Goal: Task Accomplishment & Management: Manage account settings

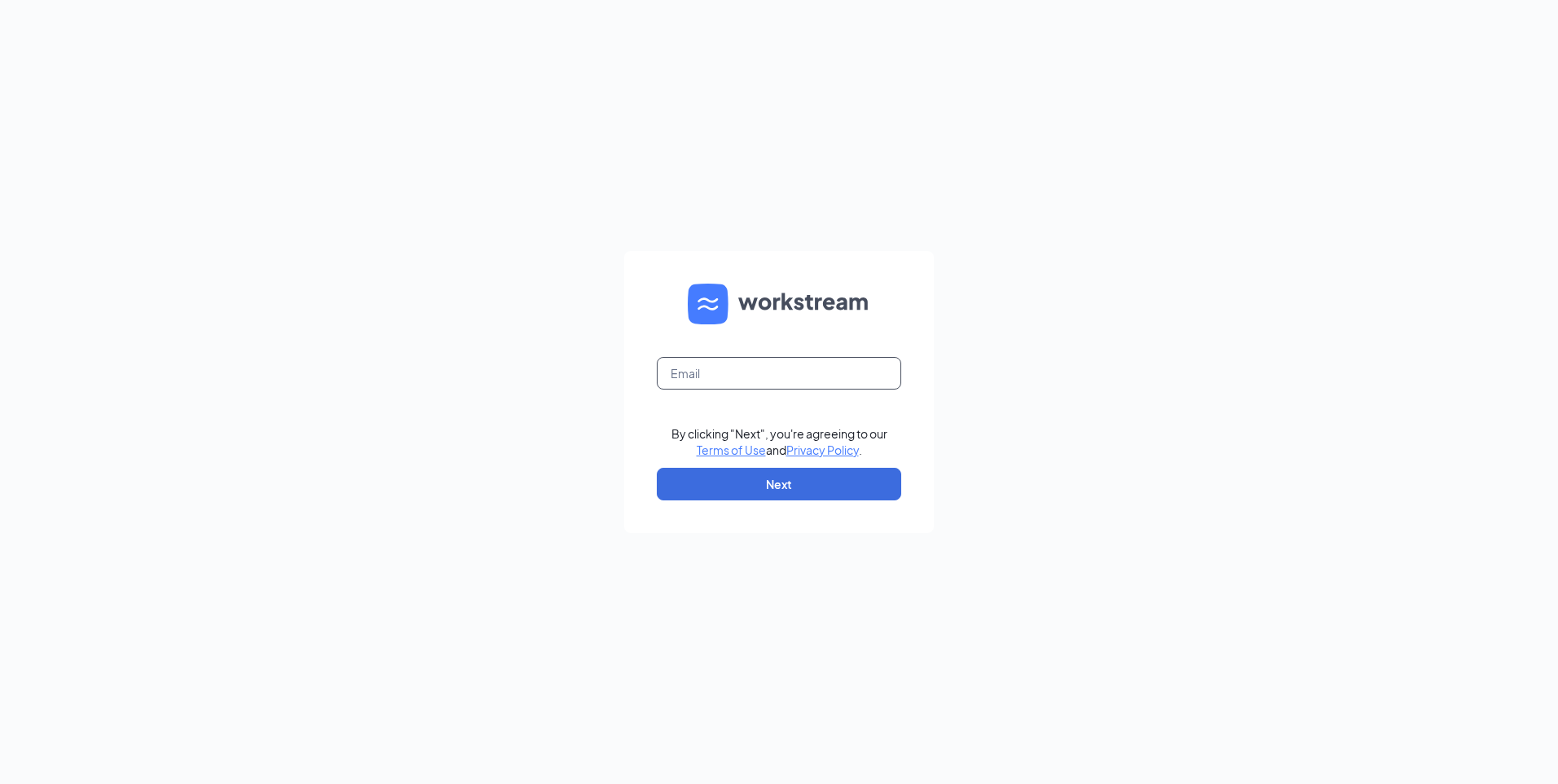
click at [797, 367] on input "text" at bounding box center [779, 372] width 244 height 33
type input "jgrenfell@neb.rr.com"
click at [767, 470] on button "Next" at bounding box center [779, 484] width 244 height 33
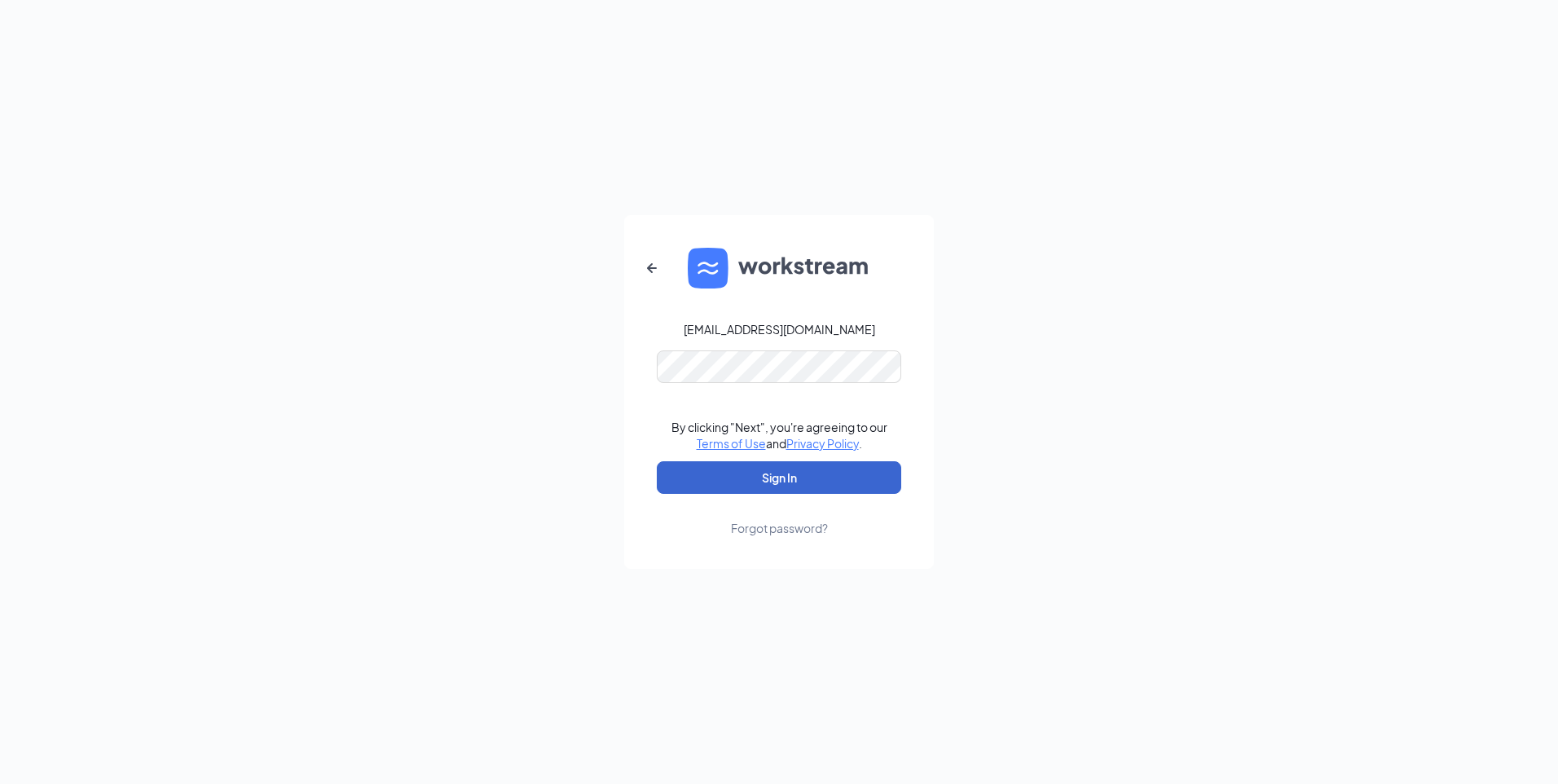
click at [788, 475] on button "Sign In" at bounding box center [779, 477] width 244 height 33
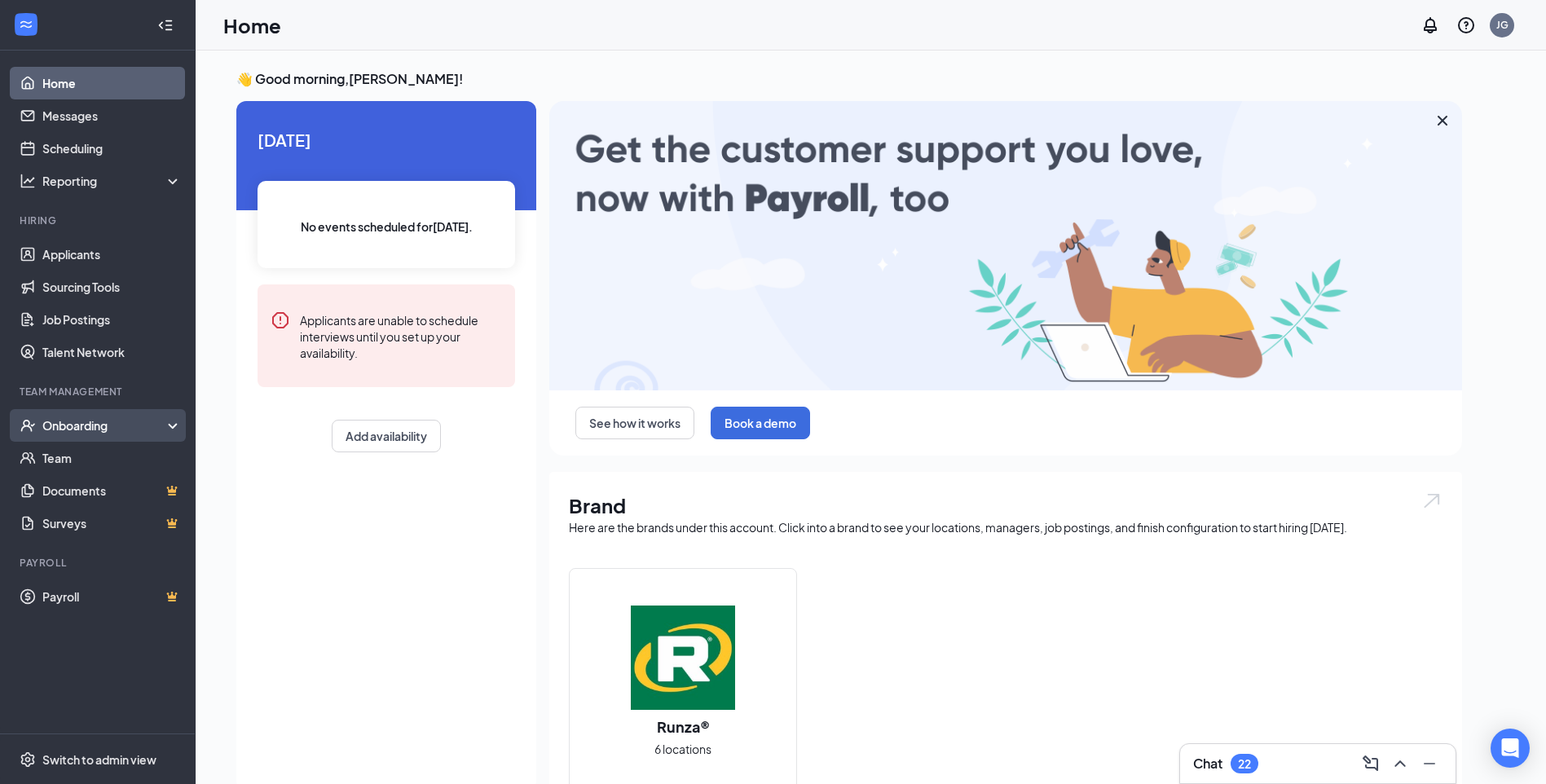
click at [108, 420] on div "Onboarding" at bounding box center [105, 425] width 126 height 16
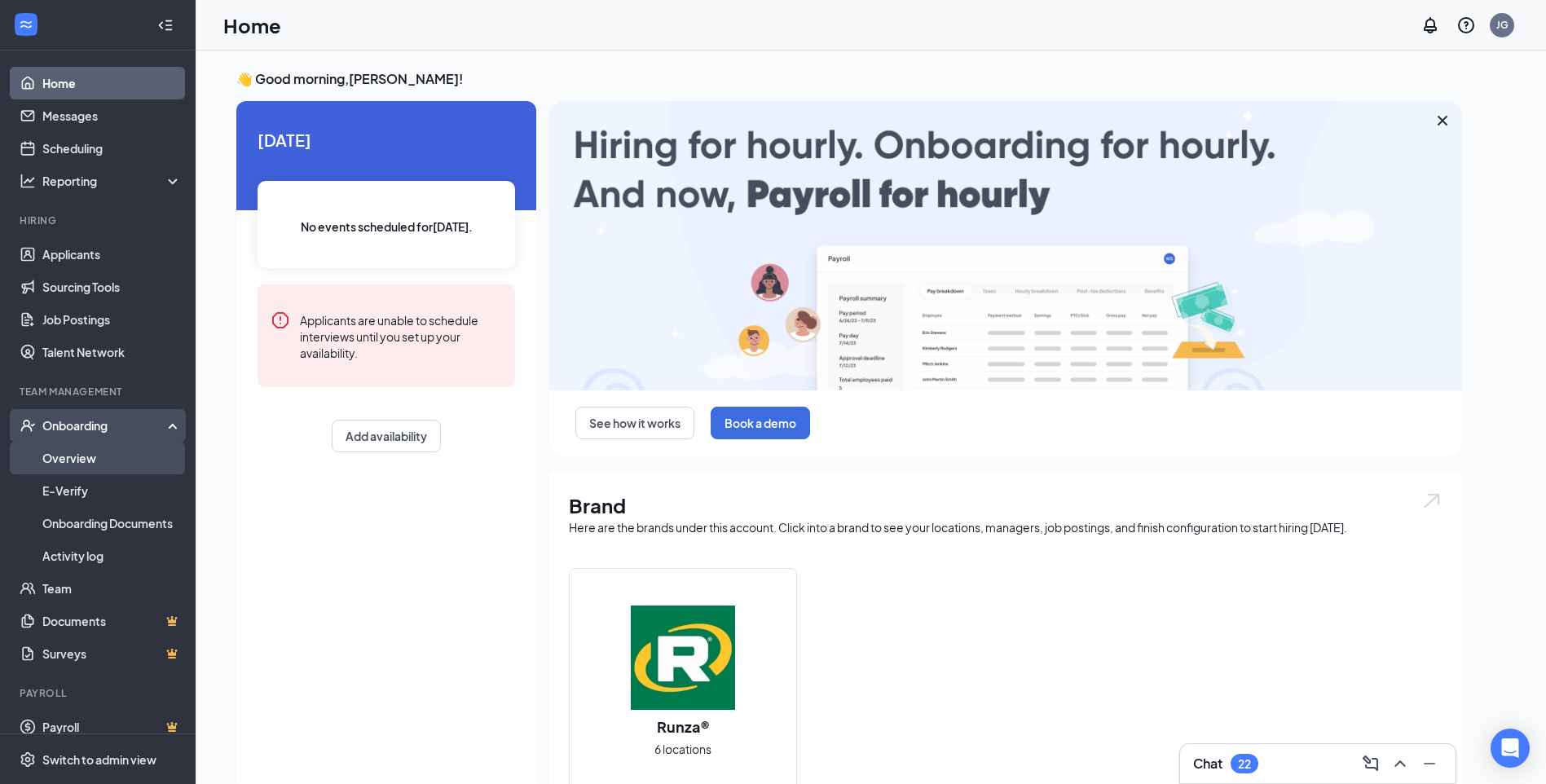
click at [92, 453] on link "Overview" at bounding box center [112, 458] width 140 height 33
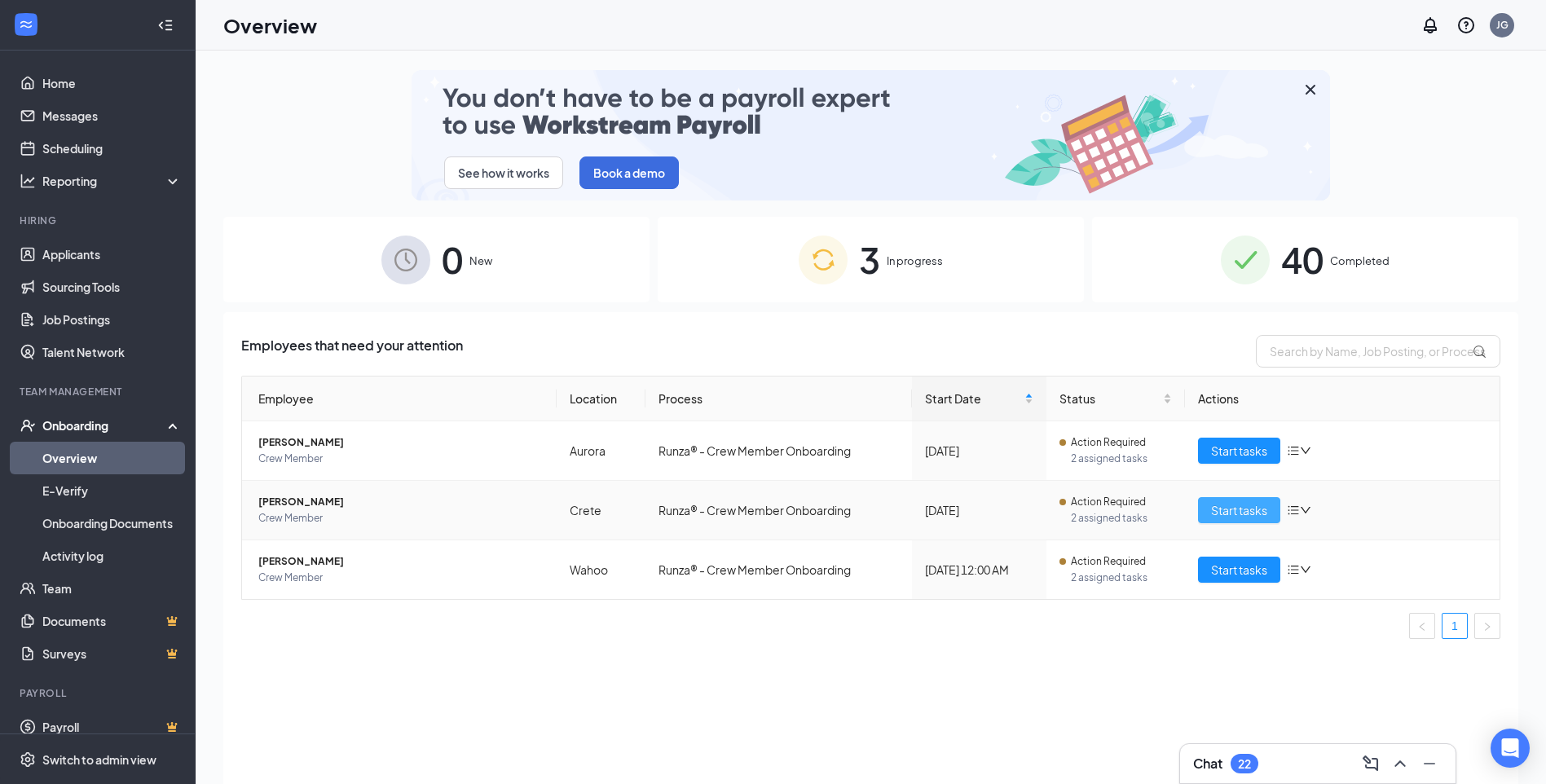
click at [1239, 505] on span "Start tasks" at bounding box center [1239, 510] width 56 height 18
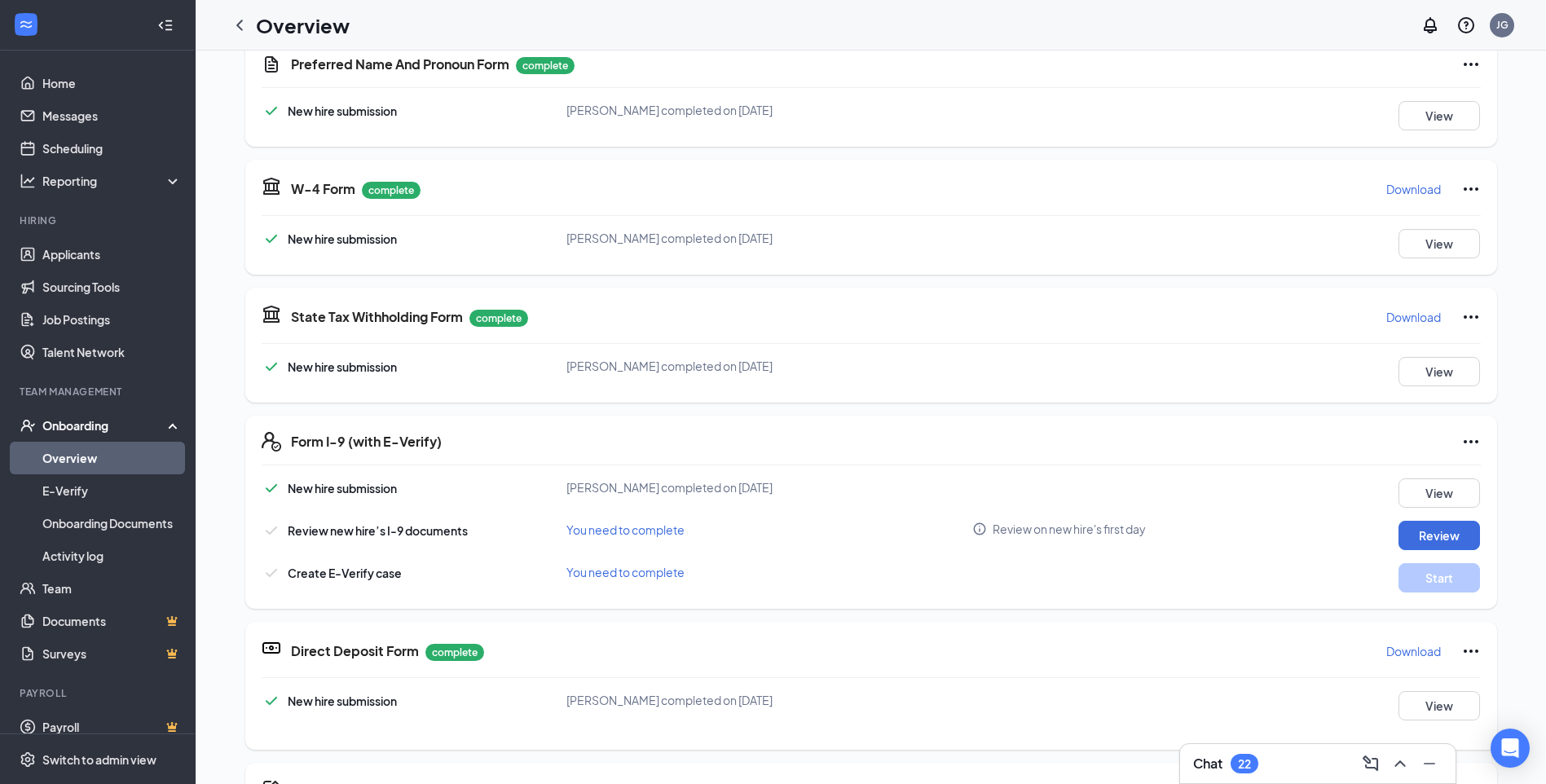
scroll to position [407, 0]
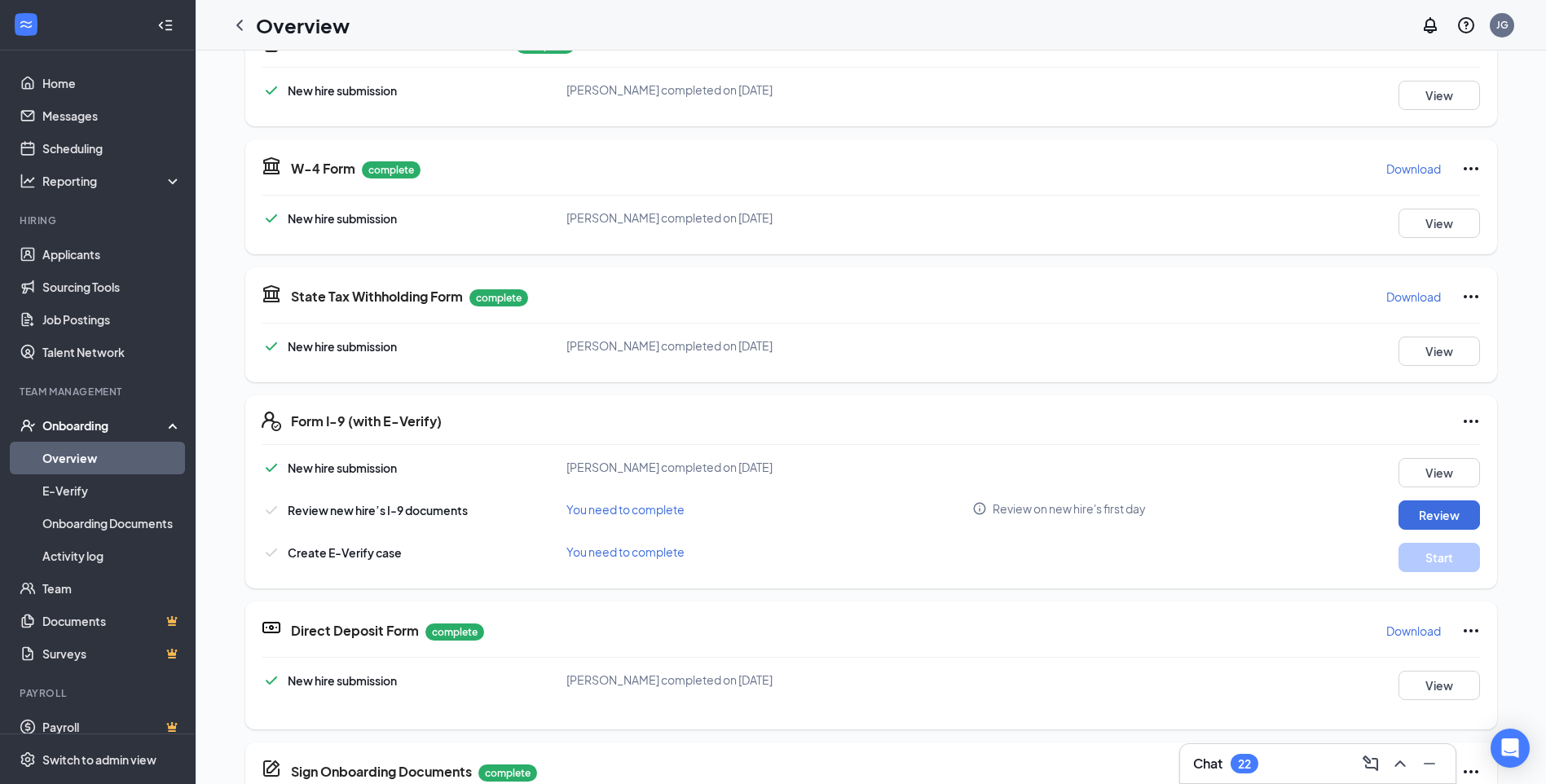
click at [1427, 624] on p "Download" at bounding box center [1413, 630] width 54 height 16
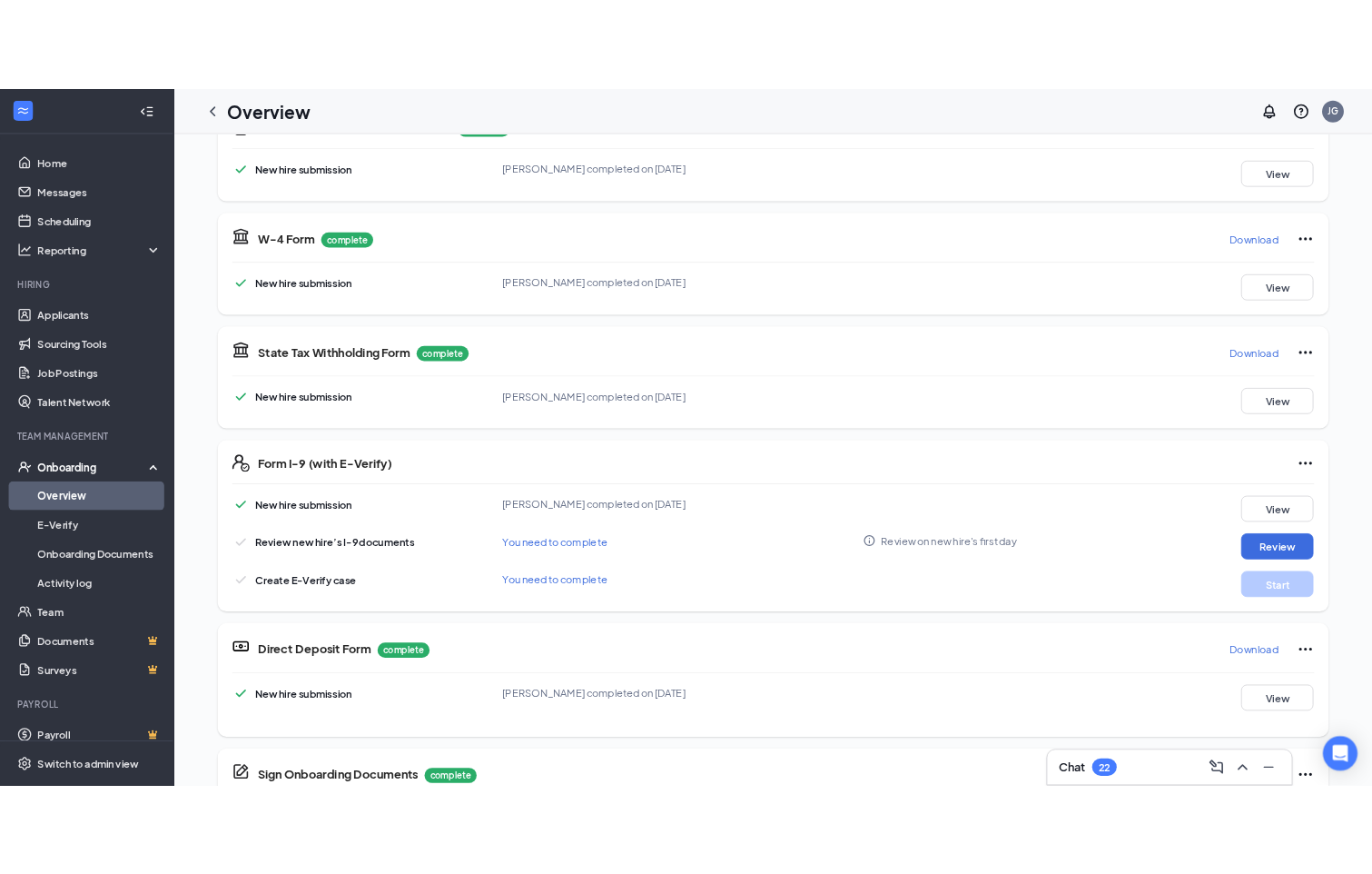
scroll to position [0, 0]
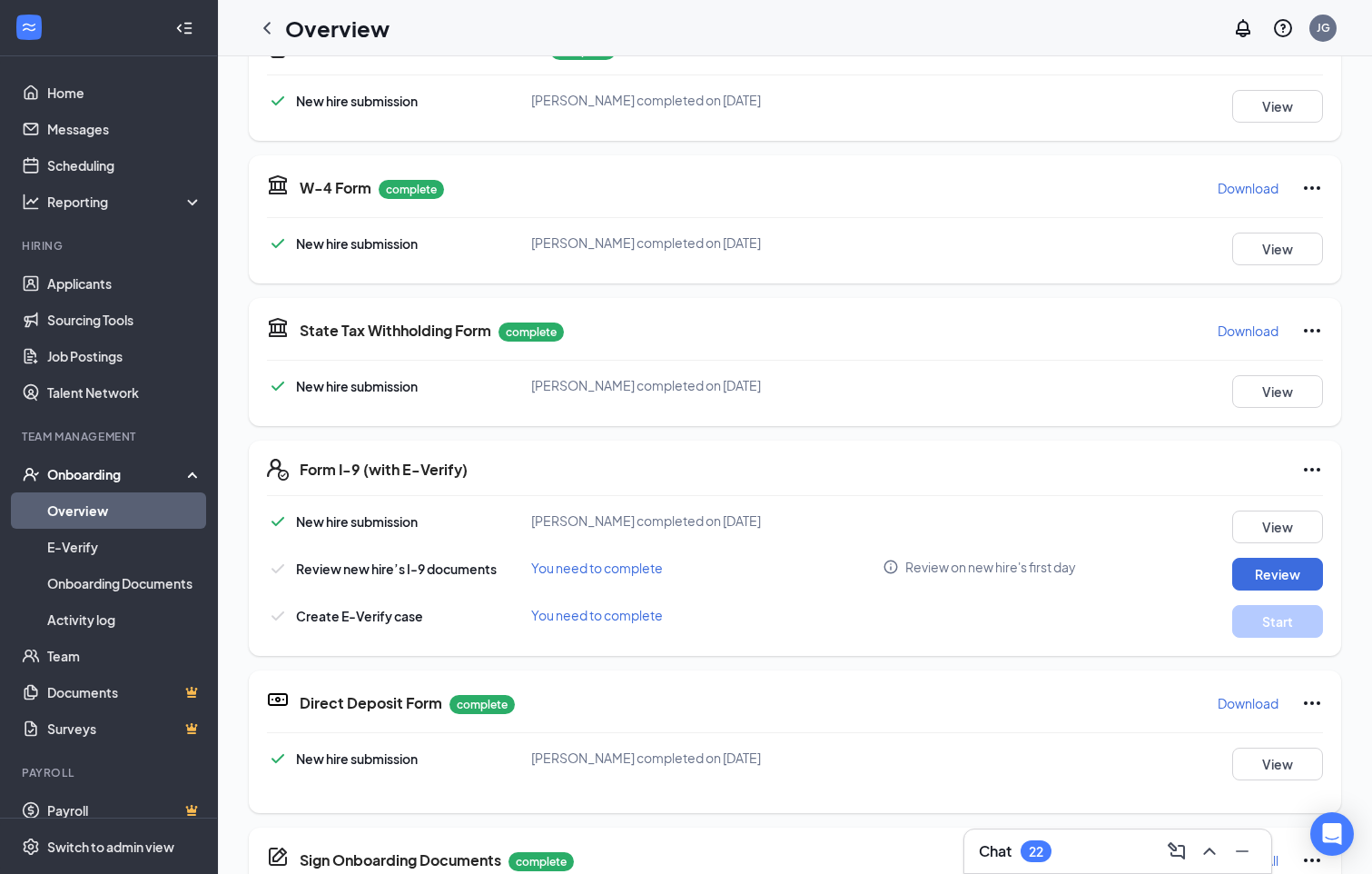
click at [1301, 184] on icon "Ellipses" at bounding box center [1311, 187] width 21 height 21
click at [1301, 183] on icon "Ellipses" at bounding box center [1311, 187] width 21 height 21
click at [1301, 184] on icon "Ellipses" at bounding box center [1311, 187] width 21 height 21
click at [1240, 184] on p "Download" at bounding box center [1248, 187] width 61 height 18
drag, startPoint x: 81, startPoint y: 506, endPoint x: 1334, endPoint y: 619, distance: 1258.1
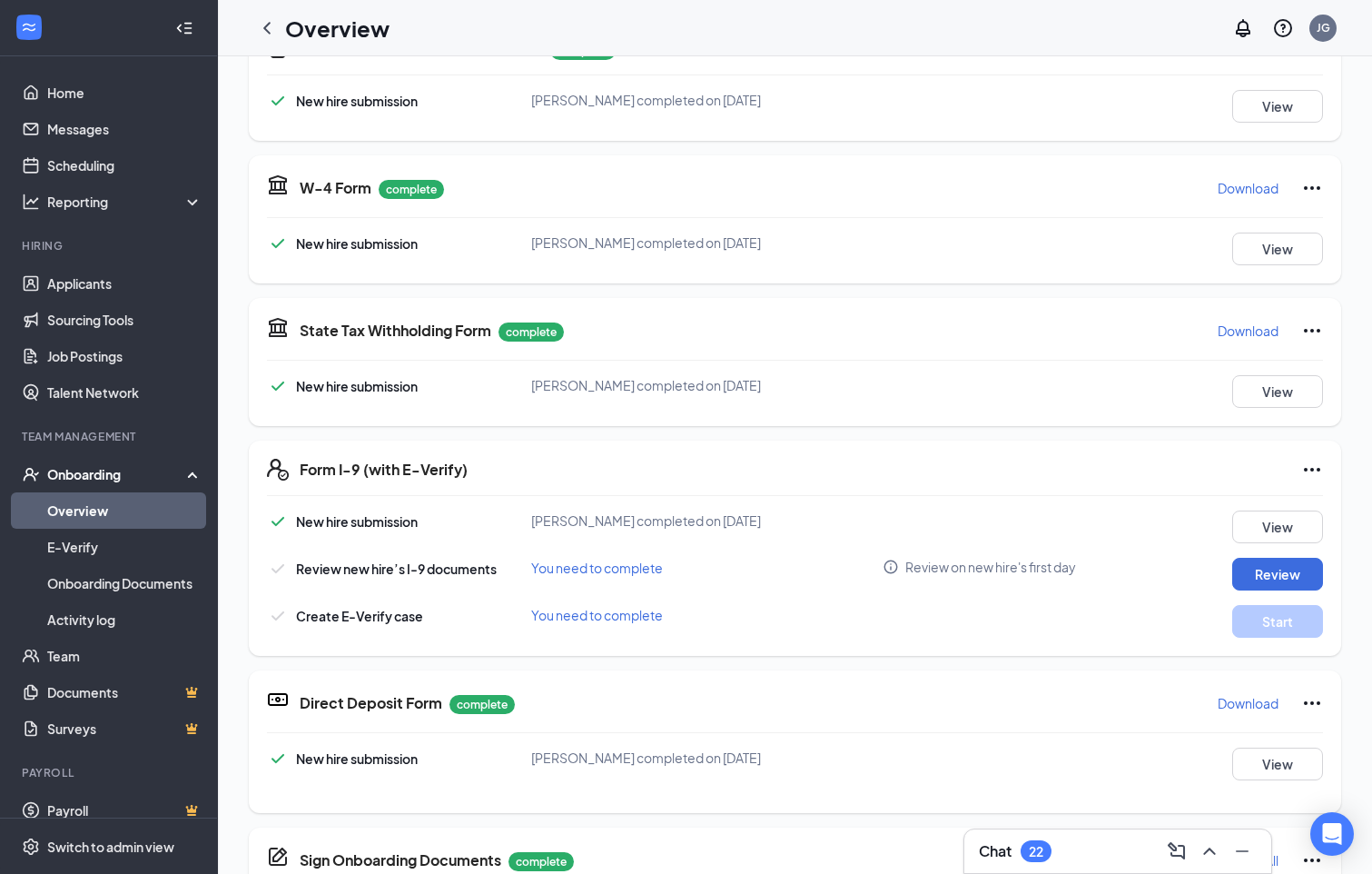
click at [81, 506] on link "Overview" at bounding box center [125, 510] width 156 height 36
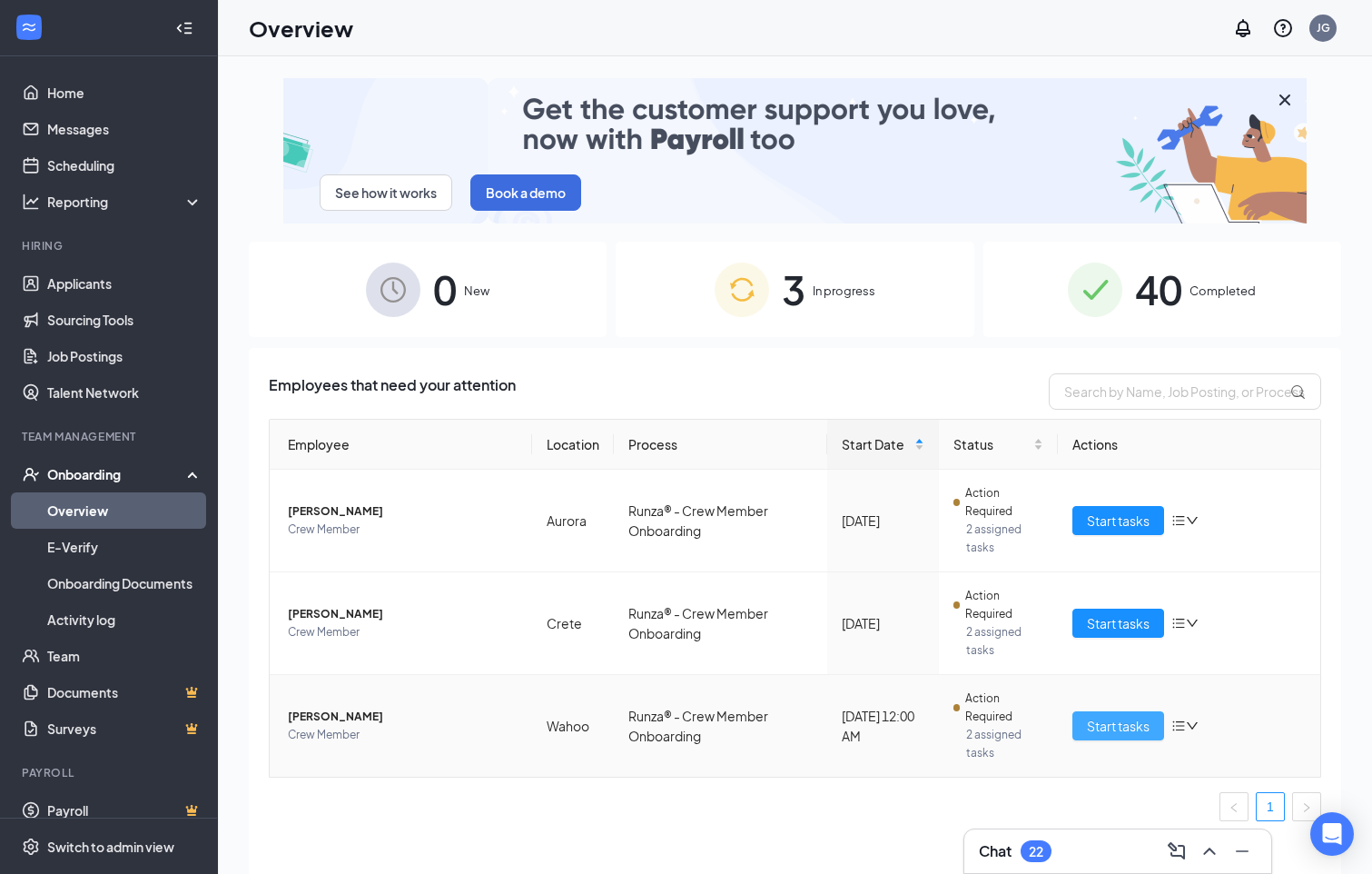
drag, startPoint x: 1113, startPoint y: 719, endPoint x: 1369, endPoint y: 731, distance: 256.3
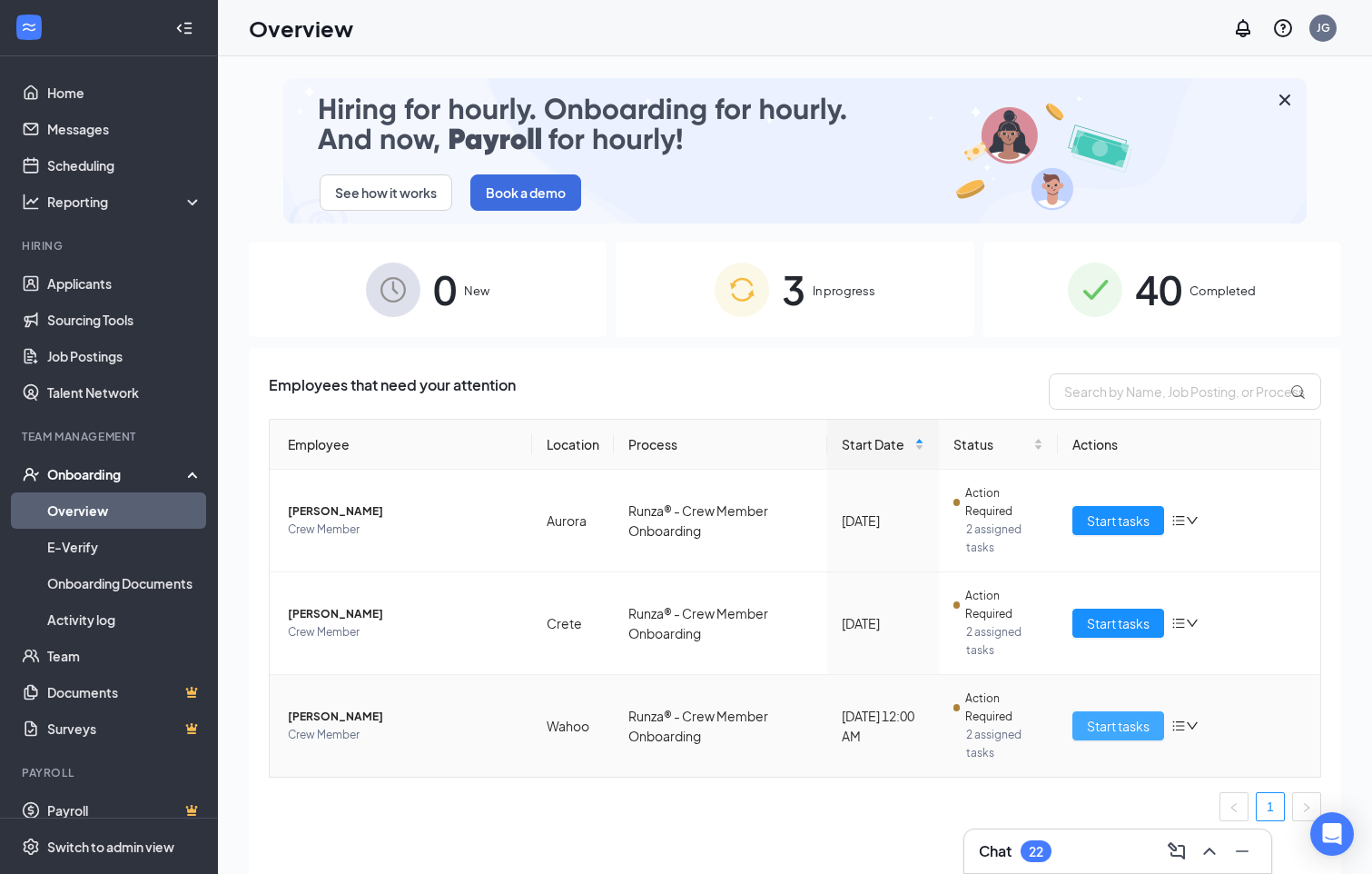
click at [1113, 720] on span "Start tasks" at bounding box center [1118, 725] width 62 height 20
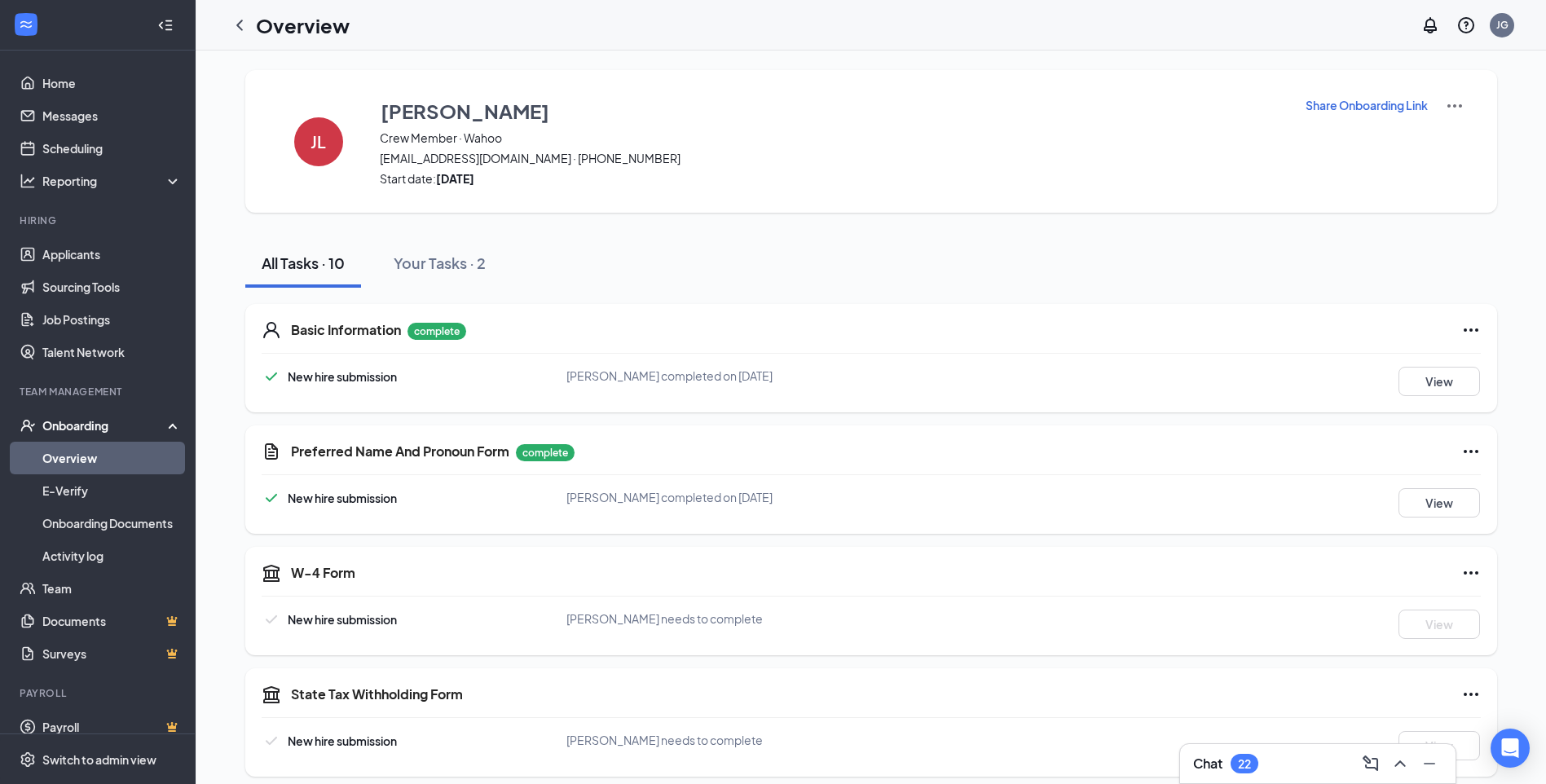
click at [73, 421] on div "Onboarding" at bounding box center [105, 425] width 126 height 16
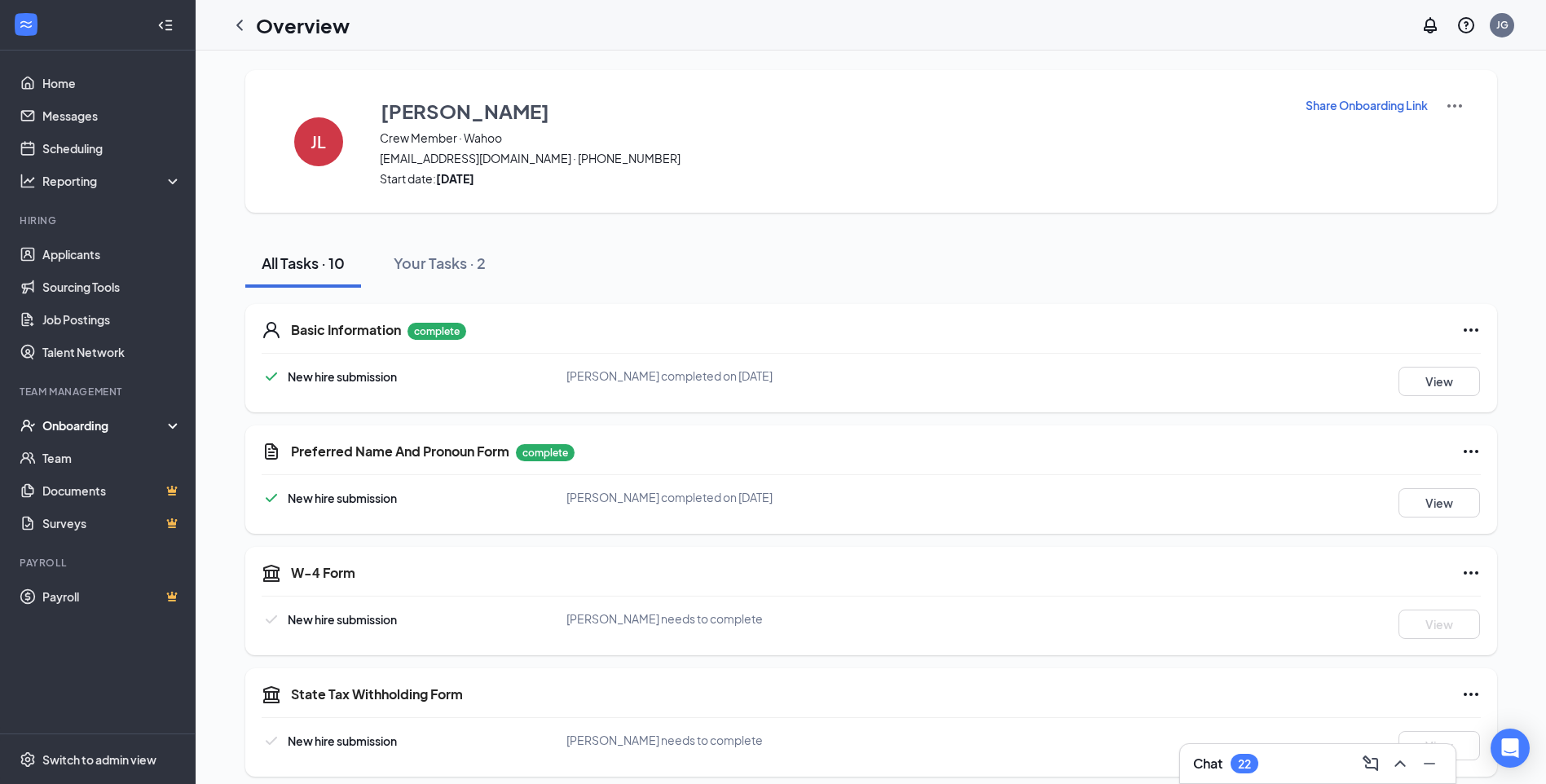
click at [91, 419] on div "Onboarding" at bounding box center [105, 425] width 126 height 16
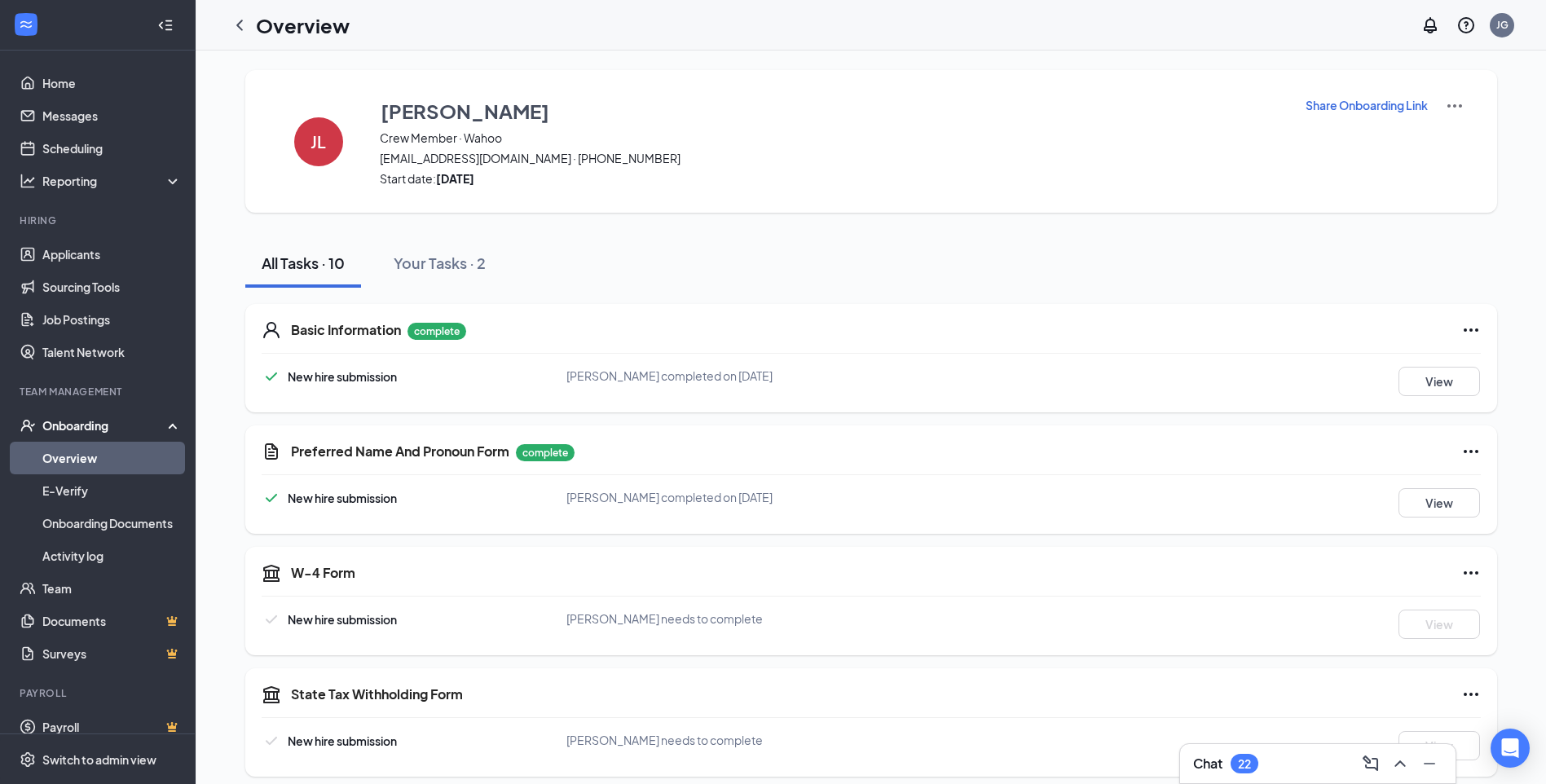
click at [68, 450] on link "Overview" at bounding box center [112, 458] width 140 height 33
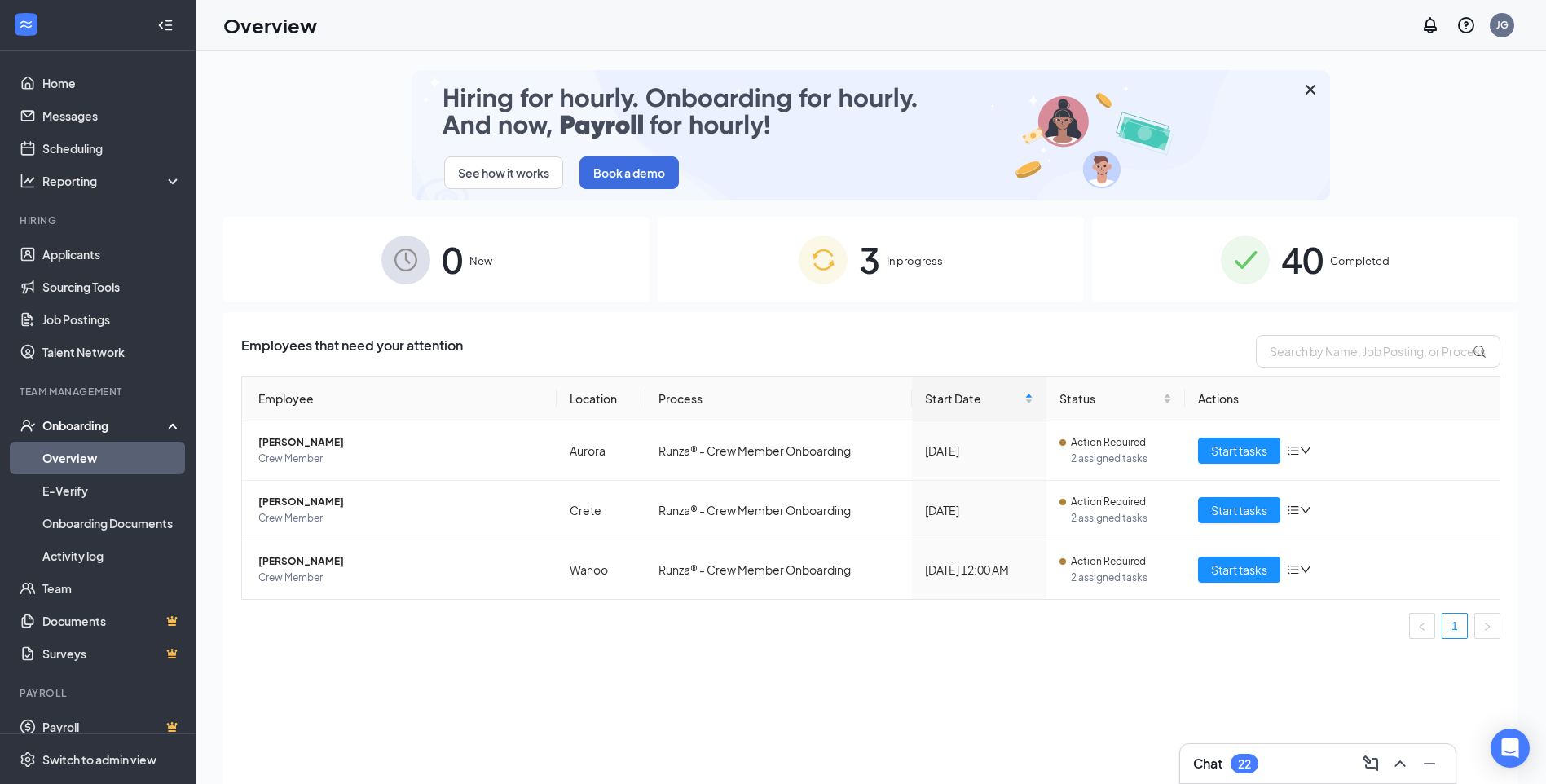
click at [1318, 251] on span "40" at bounding box center [1302, 259] width 43 height 56
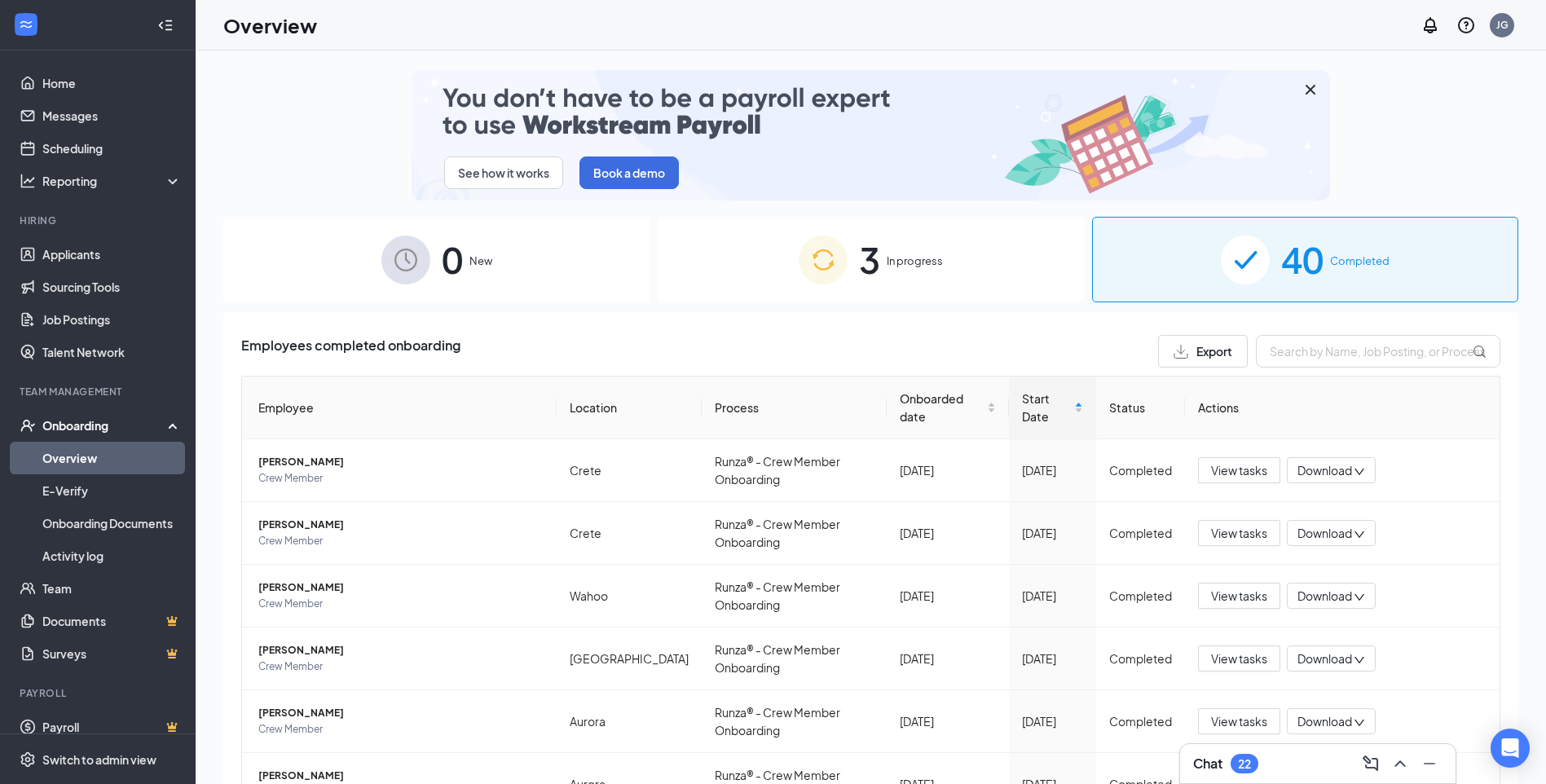
scroll to position [289, 0]
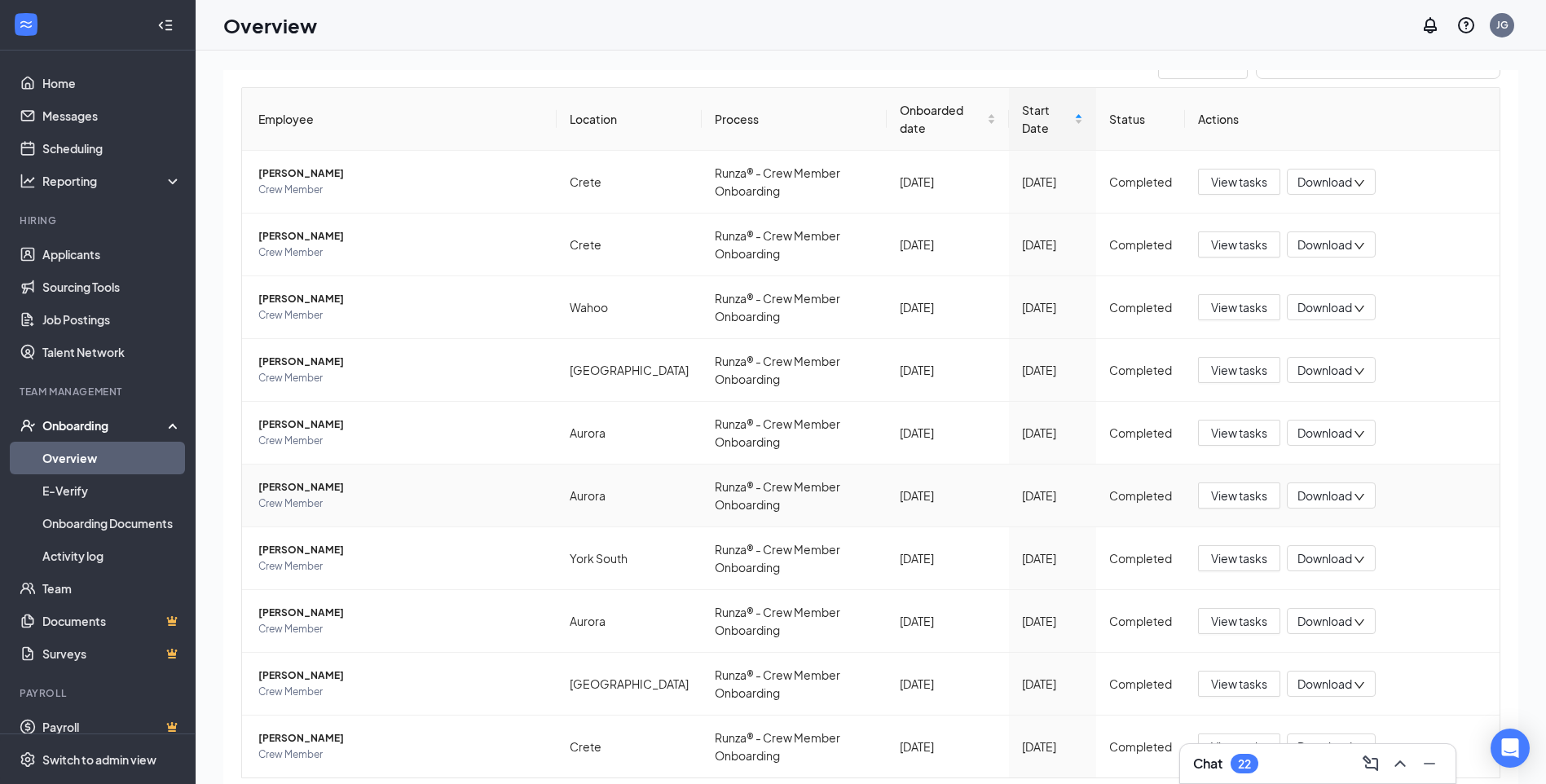
click at [1445, 464] on td "View tasks Download" at bounding box center [1343, 495] width 315 height 63
click at [984, 776] on div "Employee Location Process Onboarded date Start Date Status Actions [PERSON_NAME…" at bounding box center [871, 459] width 1259 height 743
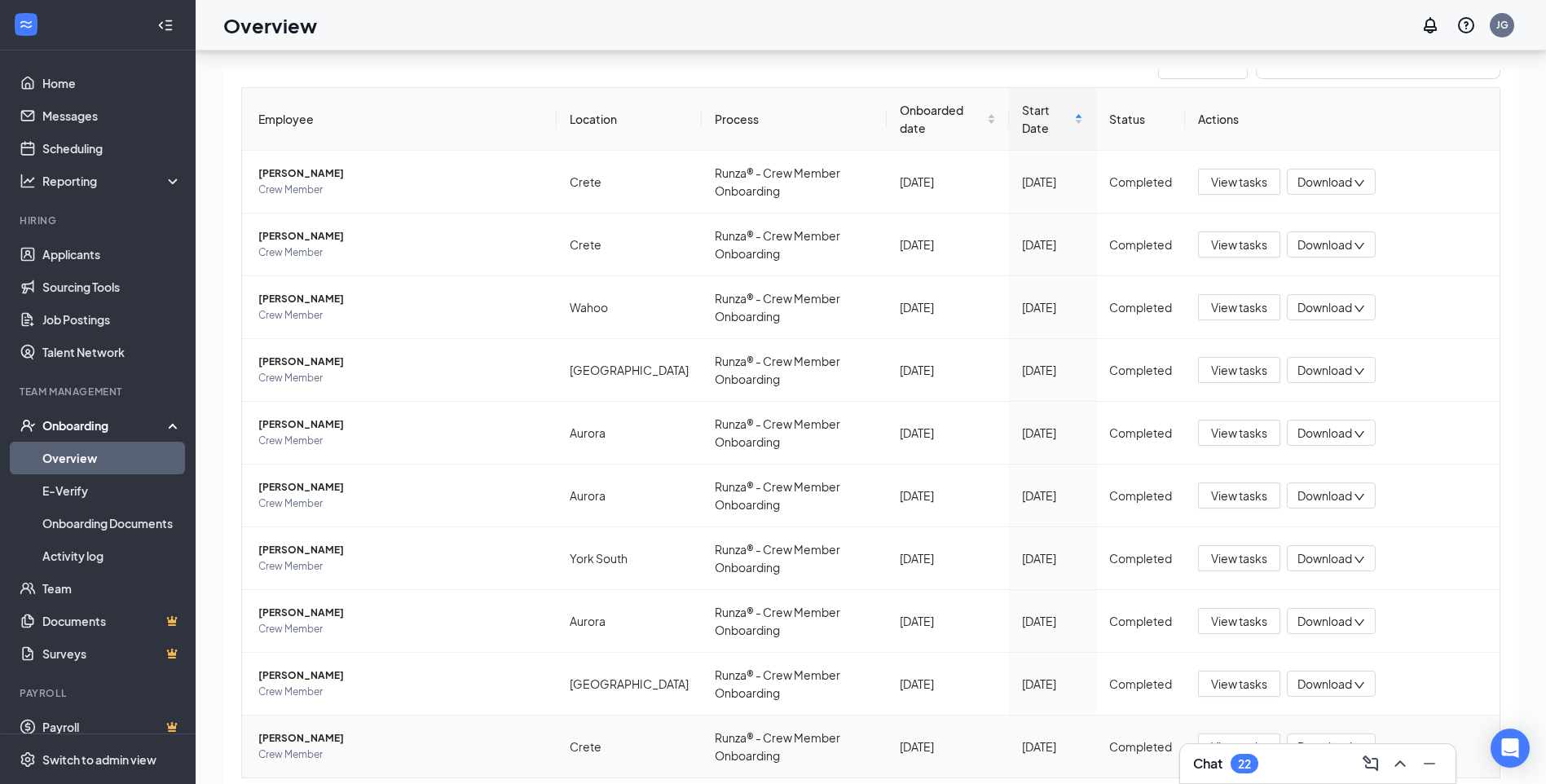
scroll to position [74, 0]
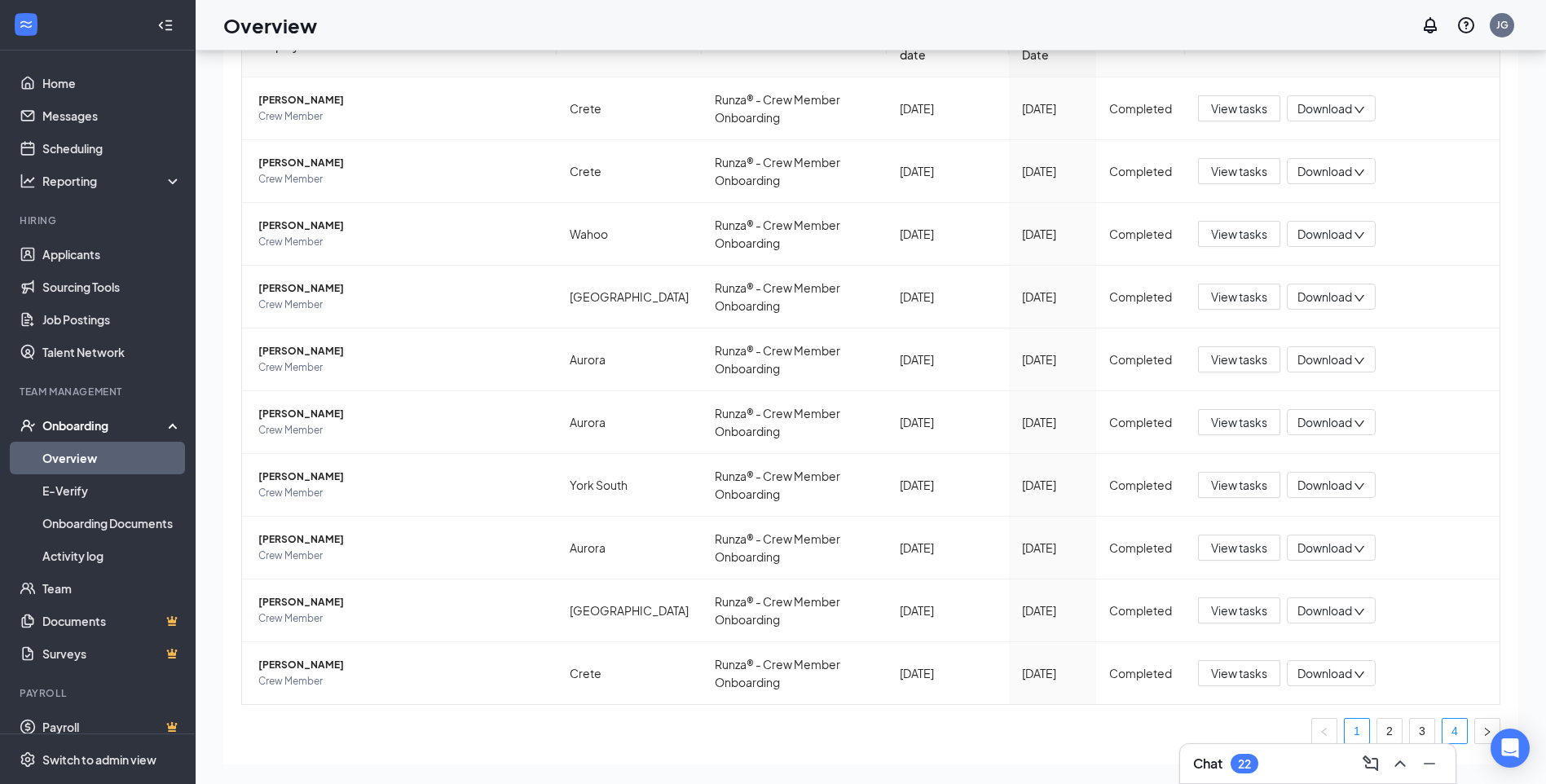
click at [1443, 719] on link "4" at bounding box center [1455, 730] width 24 height 24
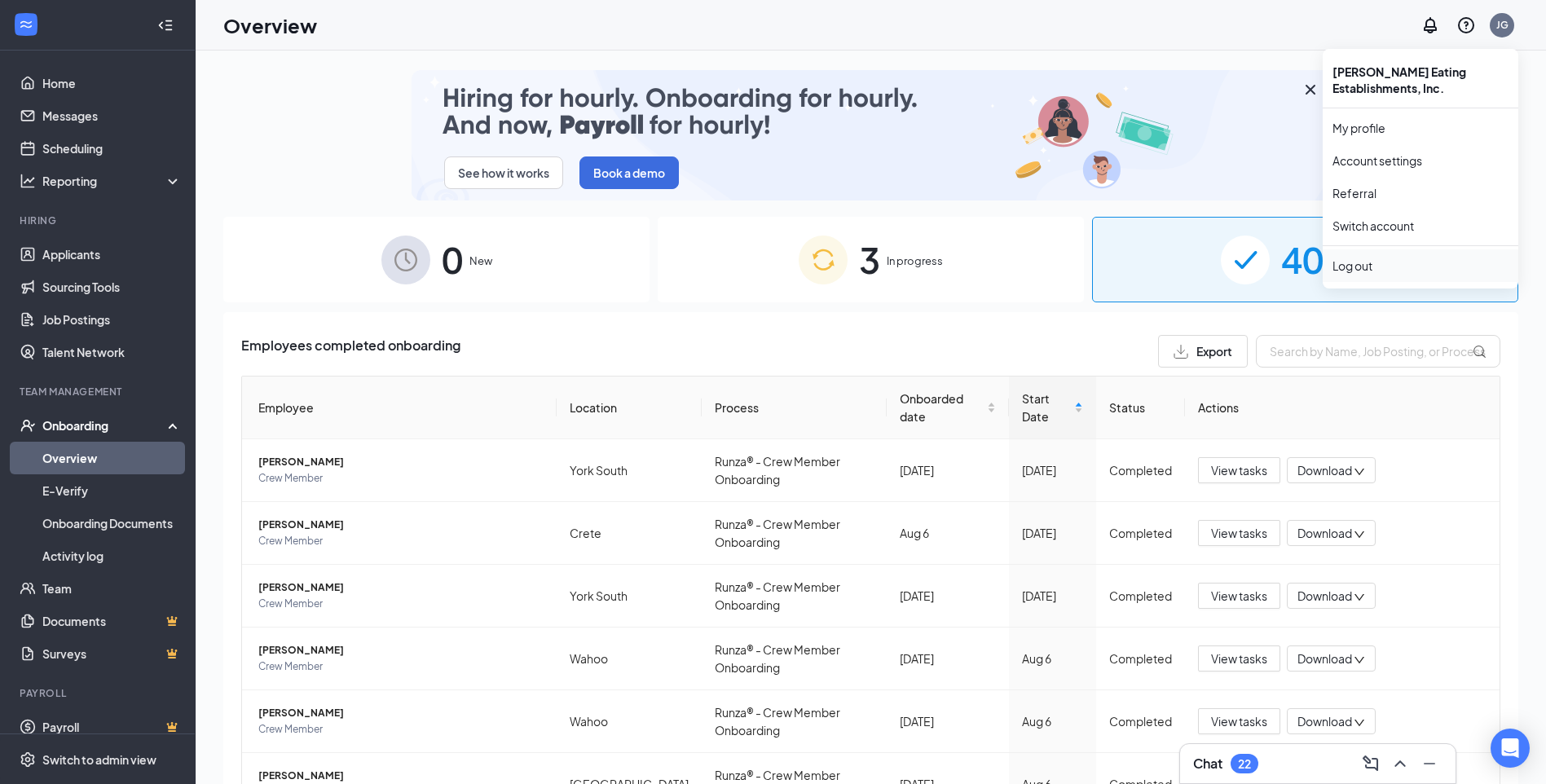
click at [1358, 264] on div "Log out" at bounding box center [1420, 265] width 176 height 16
